Goal: Check status: Check status

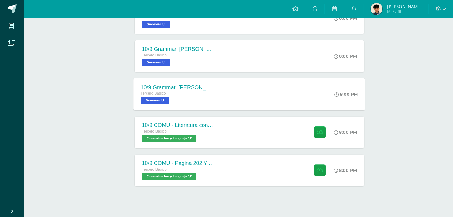
scroll to position [160, 0]
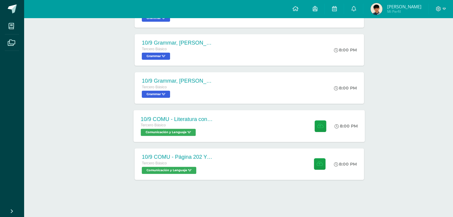
click at [211, 122] on div "10/9 COMU - Literatura contemporánea- Anotaciones en el cuaderno." at bounding box center [177, 119] width 72 height 6
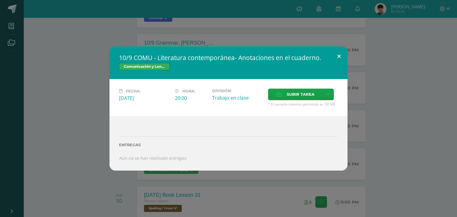
click at [339, 59] on button at bounding box center [339, 56] width 17 height 20
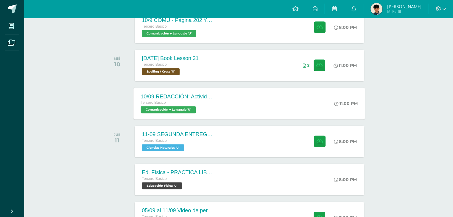
scroll to position [308, 0]
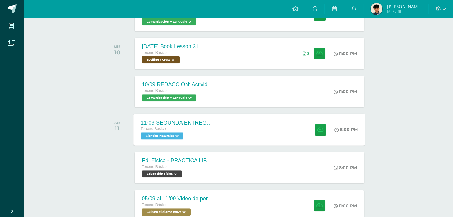
click at [232, 128] on div "11-09 SEGUNDA ENTREGA DE GUÍA Tercero Básico Ciencias Naturales 'U' 8:00 PM 11-…" at bounding box center [249, 130] width 231 height 32
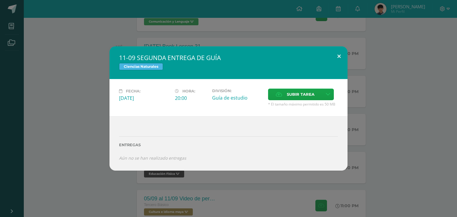
click at [338, 57] on button at bounding box center [339, 56] width 17 height 20
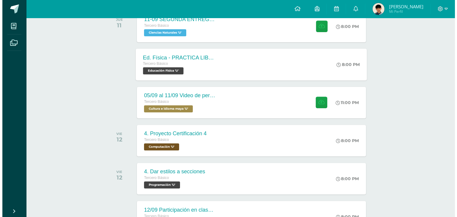
scroll to position [427, 0]
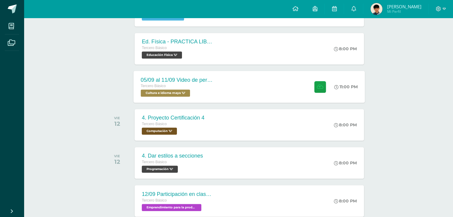
click at [245, 87] on div "05/09 al 11/09 Video de personaje destacado de Guatemala. Tercero Básico Cultur…" at bounding box center [249, 87] width 231 height 32
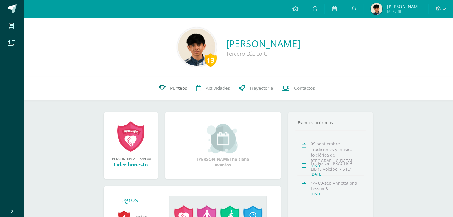
click at [179, 82] on link "Punteos" at bounding box center [172, 88] width 37 height 24
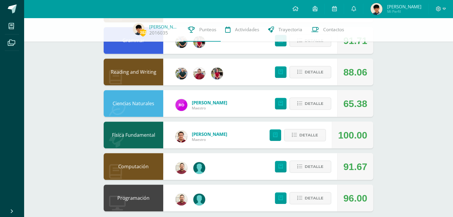
scroll to position [388, 0]
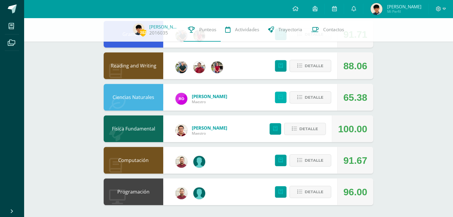
click at [280, 95] on icon at bounding box center [280, 97] width 4 height 5
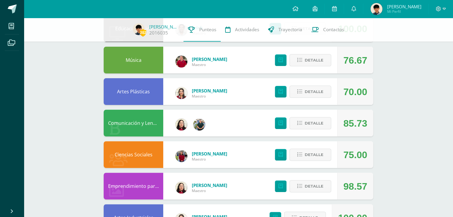
scroll to position [180, 0]
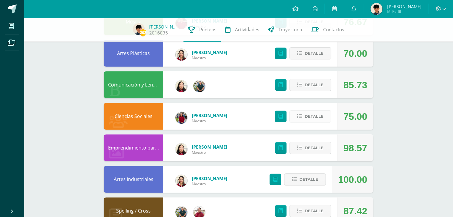
click at [291, 117] on button "Detalle" at bounding box center [310, 116] width 42 height 12
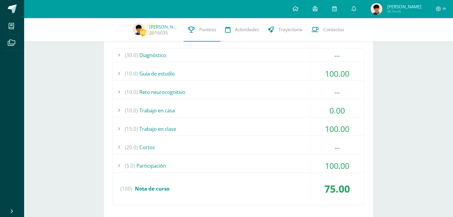
scroll to position [299, 0]
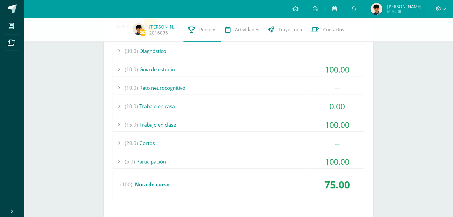
click at [229, 104] on div "(10.0) Trabajo en casa" at bounding box center [238, 106] width 251 height 13
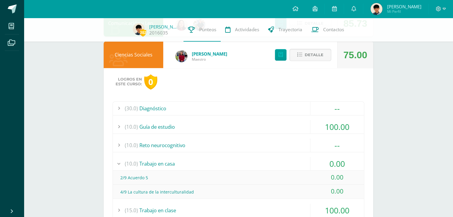
scroll to position [240, 0]
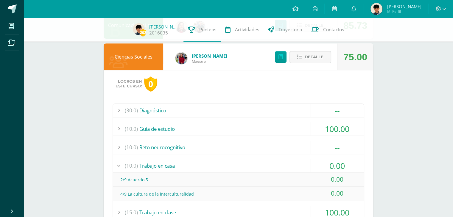
click at [43, 62] on div "202 [PERSON_NAME] 2016035 Punteos Actividades Trayectoria Contactos Pendiente U…" at bounding box center [238, 189] width 429 height 823
click at [321, 58] on span "Detalle" at bounding box center [314, 56] width 19 height 11
